Goal: Information Seeking & Learning: Learn about a topic

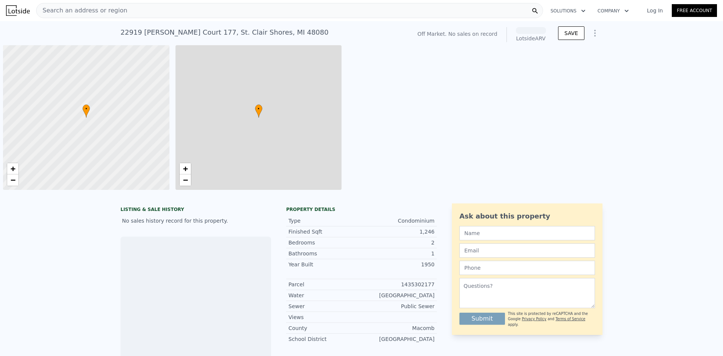
scroll to position [0, 3]
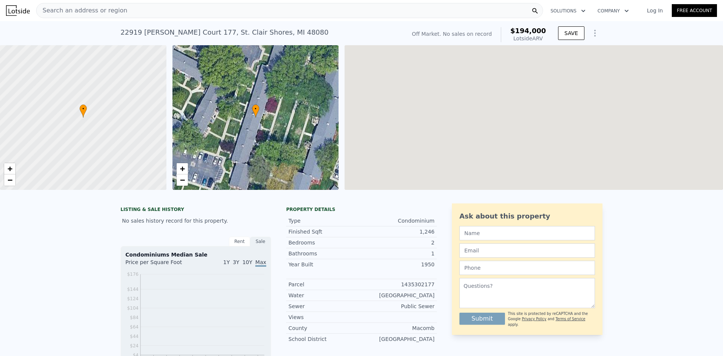
click at [158, 7] on div "Search an address or region" at bounding box center [289, 10] width 507 height 15
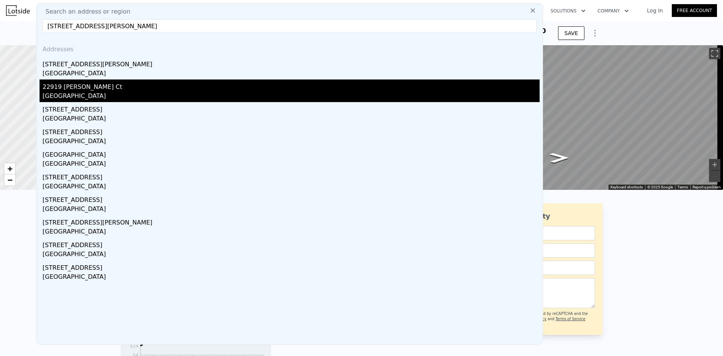
type input "[STREET_ADDRESS][PERSON_NAME]"
click at [172, 93] on div "[GEOGRAPHIC_DATA]" at bounding box center [291, 97] width 497 height 11
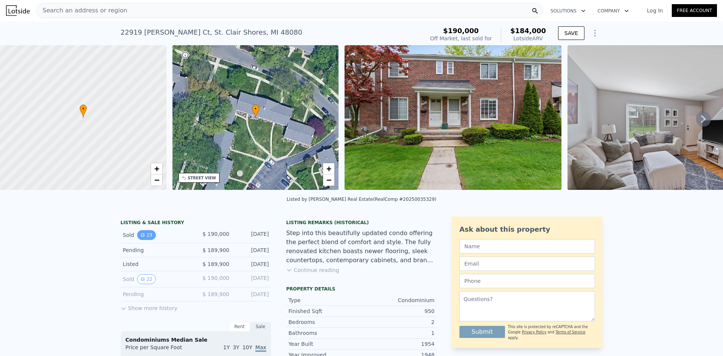
click at [141, 237] on icon "View historical data" at bounding box center [143, 235] width 5 height 5
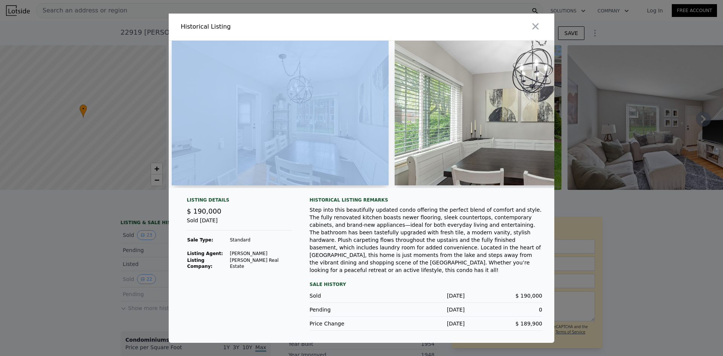
drag, startPoint x: 281, startPoint y: 191, endPoint x: 273, endPoint y: 187, distance: 8.3
click at [273, 187] on div at bounding box center [362, 114] width 386 height 147
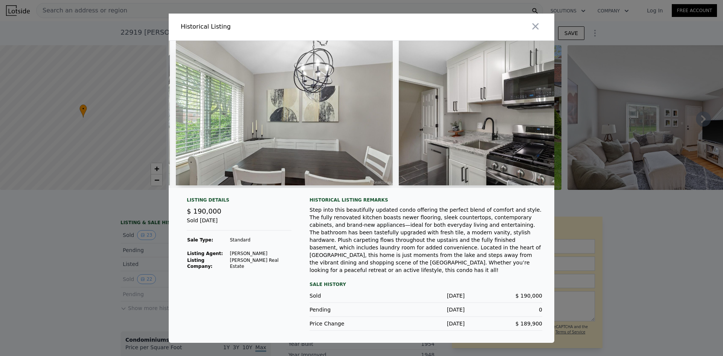
click at [294, 204] on div "Listing Details $ 190,000 Sold [DATE] Sale Type: Standard Listing Agent: [PERSO…" at bounding box center [239, 264] width 117 height 134
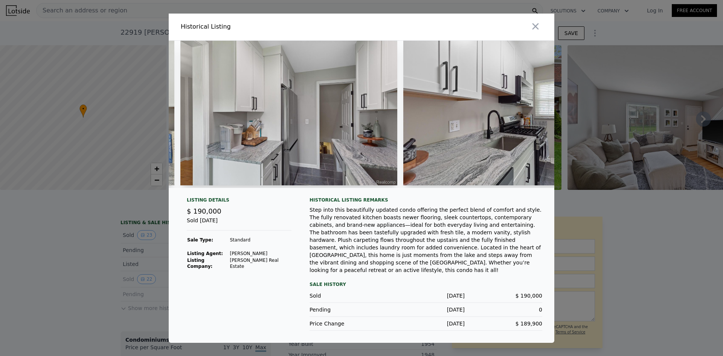
scroll to position [0, 1632]
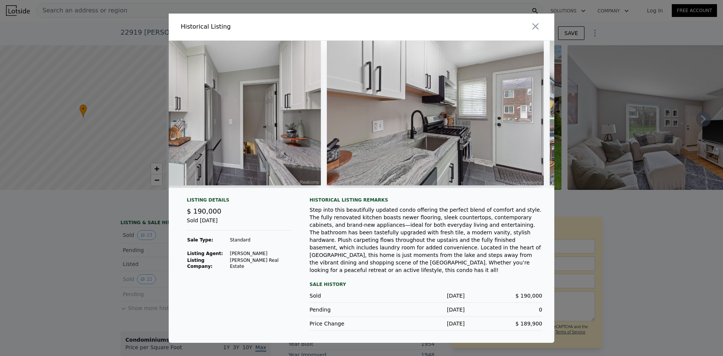
drag, startPoint x: 353, startPoint y: 194, endPoint x: 386, endPoint y: 194, distance: 32.8
click at [386, 194] on div at bounding box center [362, 117] width 386 height 153
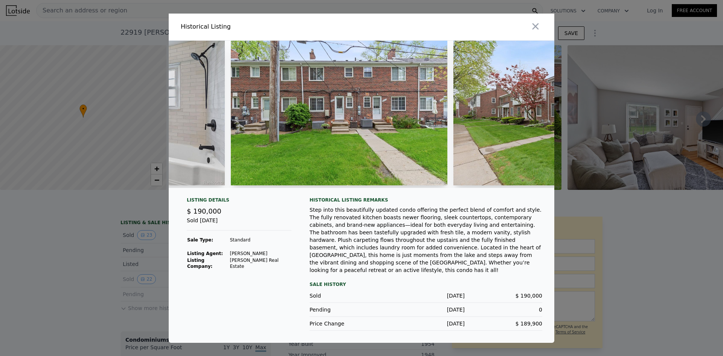
scroll to position [0, 3964]
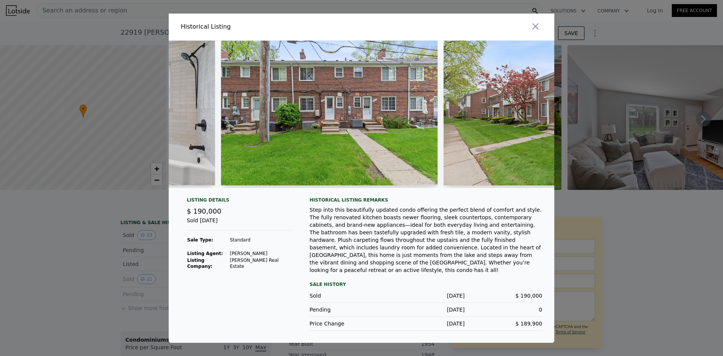
click at [538, 23] on button "button" at bounding box center [536, 27] width 14 height 14
